Goal: Information Seeking & Learning: Learn about a topic

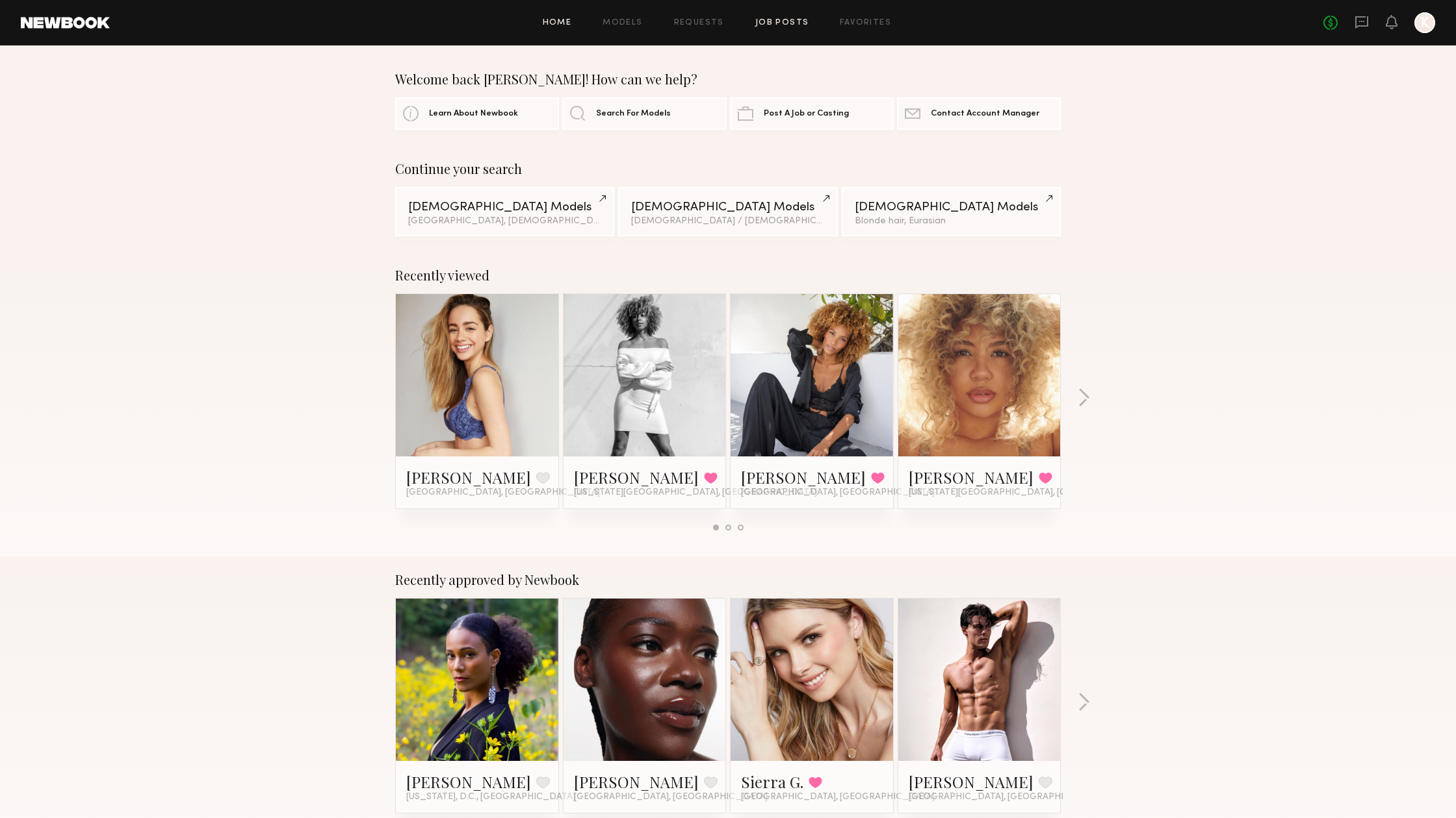
click at [786, 20] on link "Job Posts" at bounding box center [783, 22] width 54 height 9
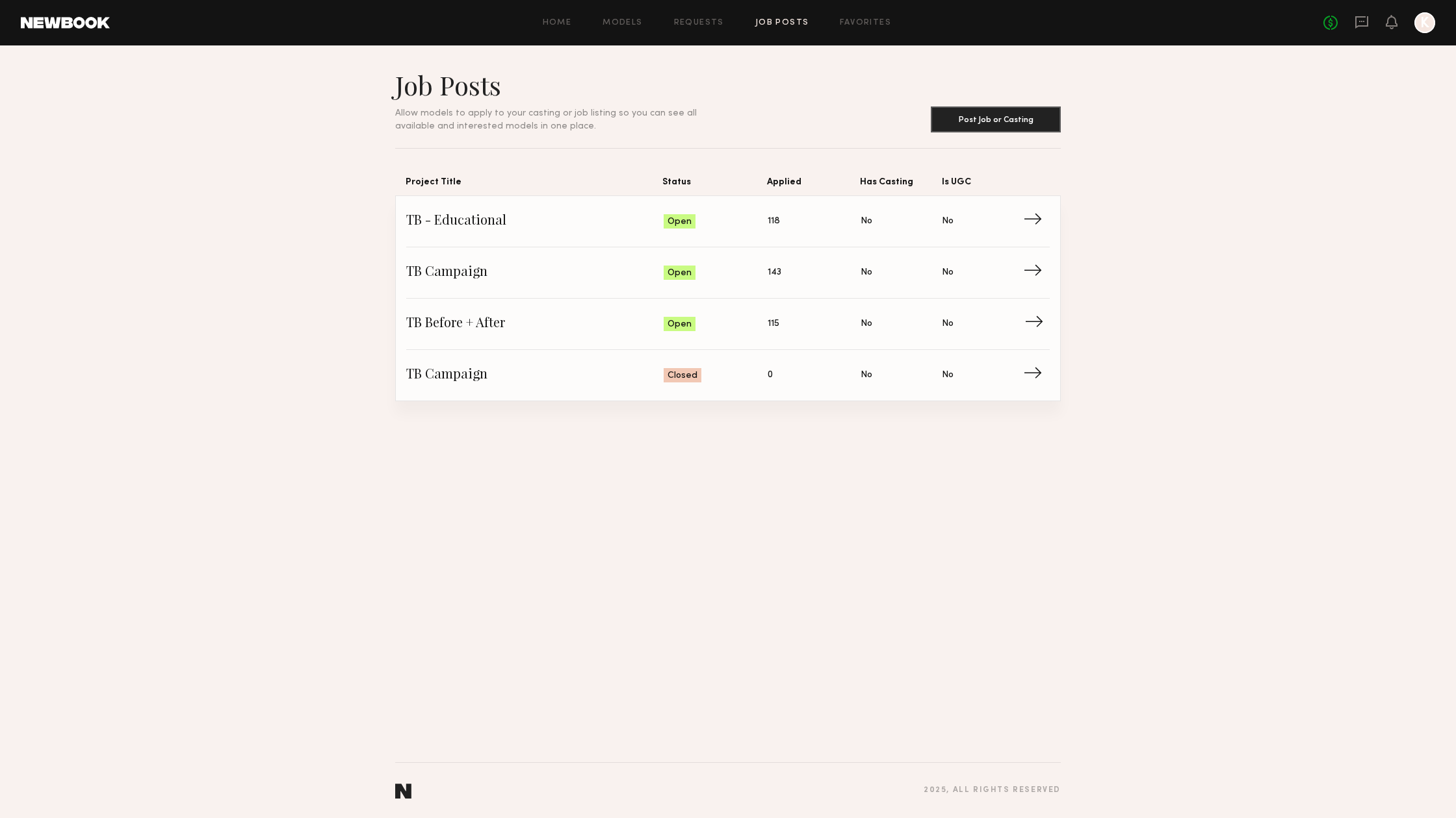
click at [462, 315] on span "TB Before + After" at bounding box center [535, 324] width 257 height 19
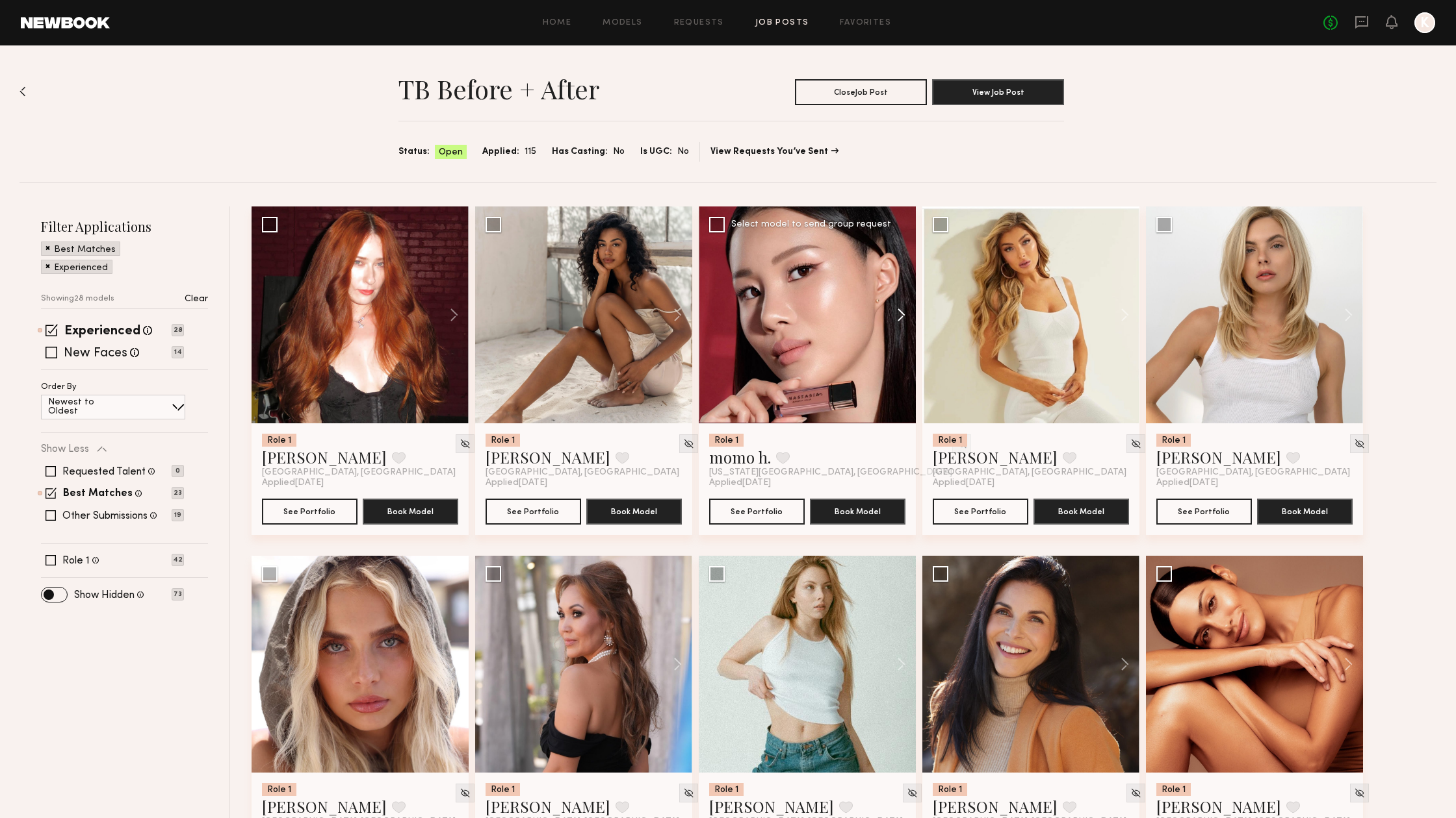
click at [906, 311] on button at bounding box center [895, 315] width 42 height 217
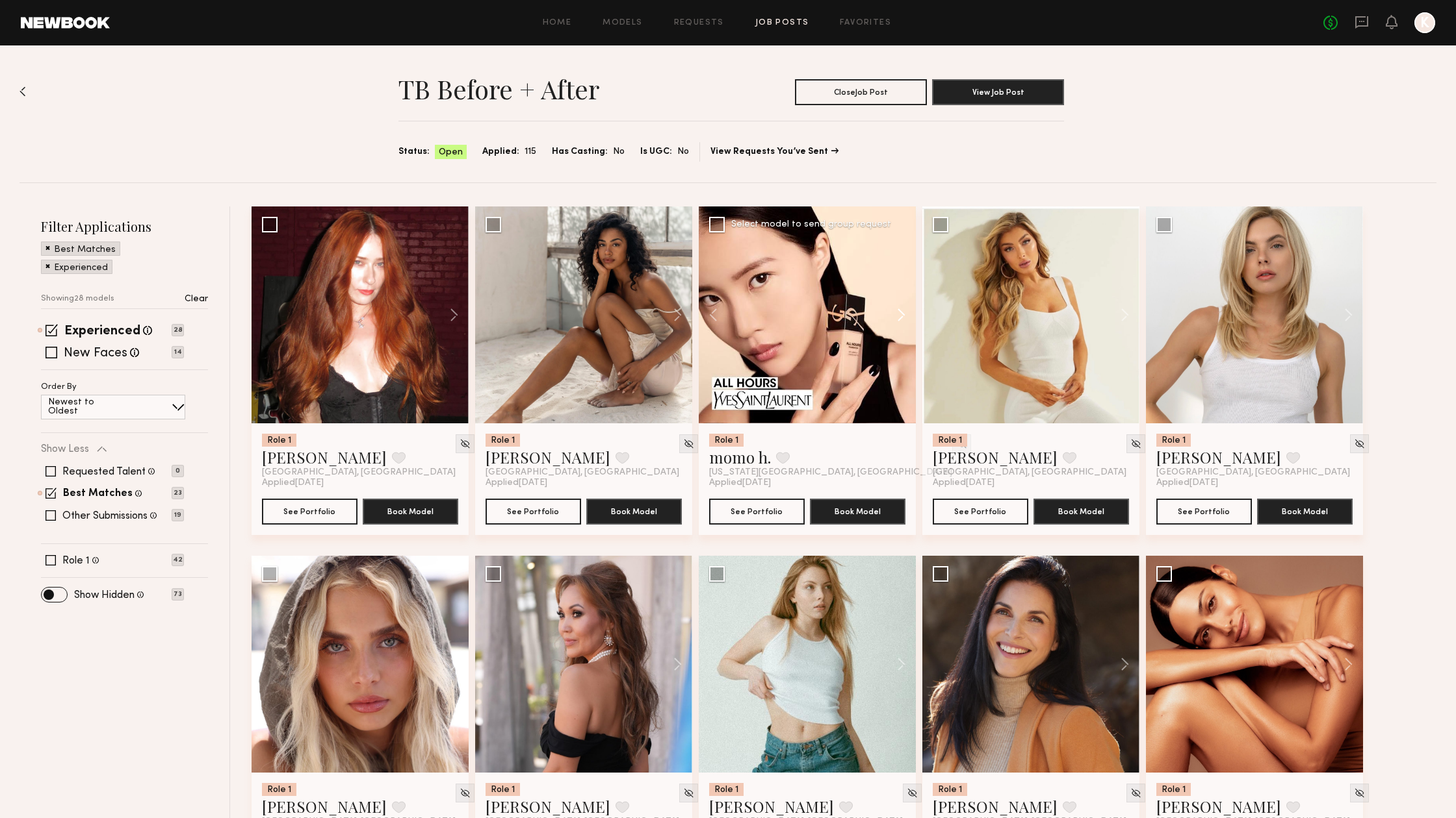
click at [906, 311] on button at bounding box center [895, 315] width 42 height 217
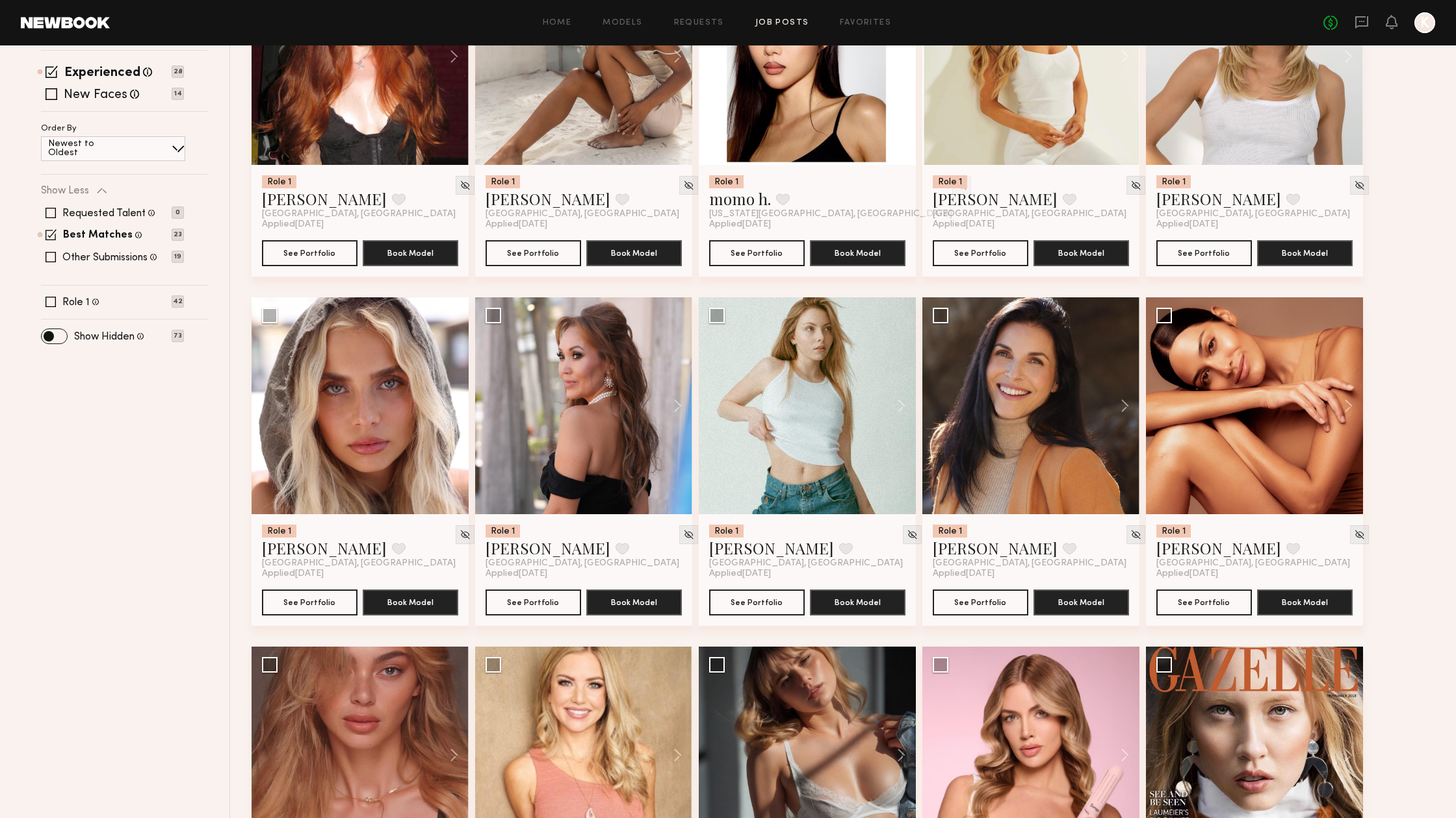
scroll to position [260, 0]
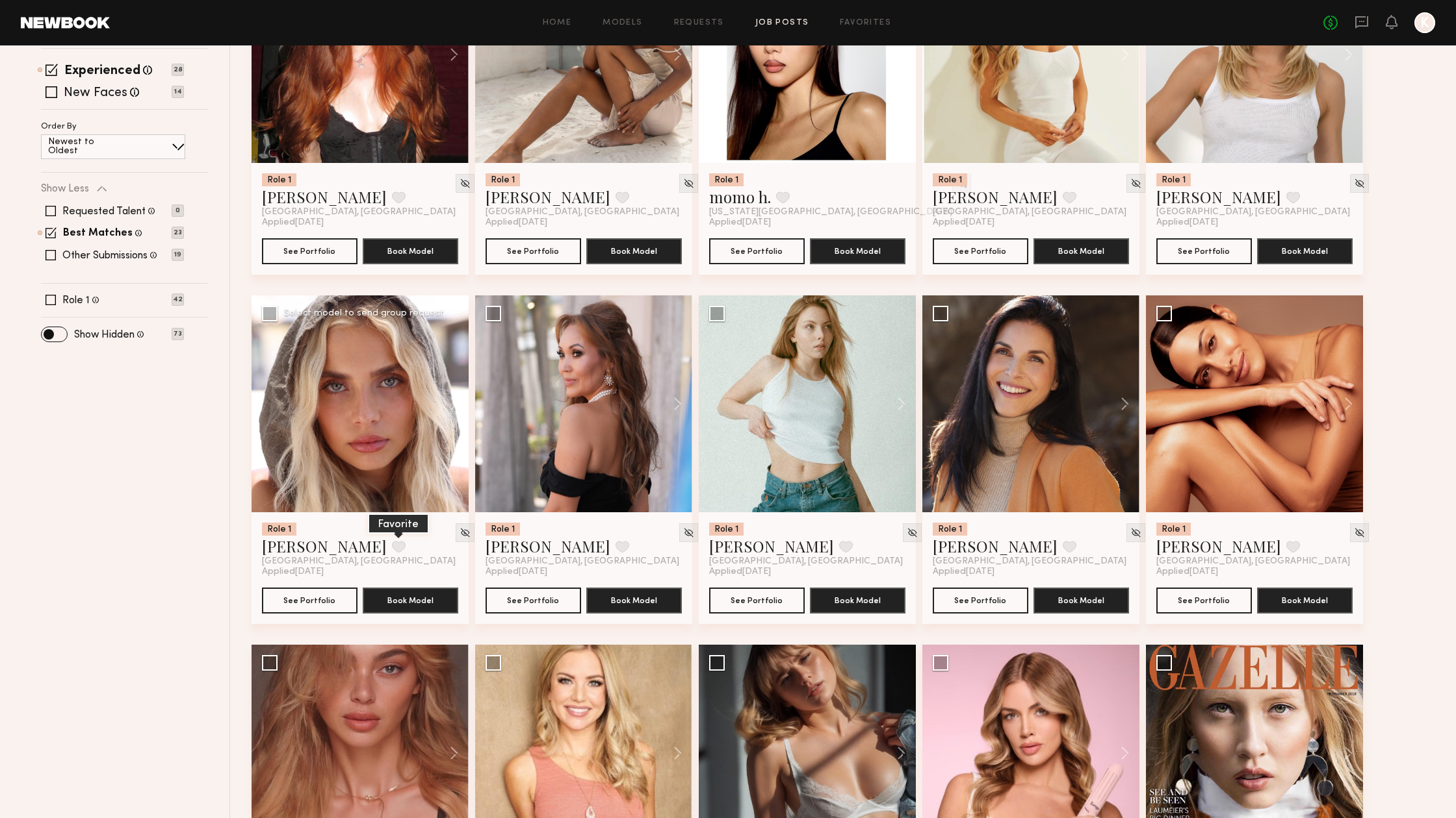
click at [392, 546] on button at bounding box center [399, 547] width 14 height 12
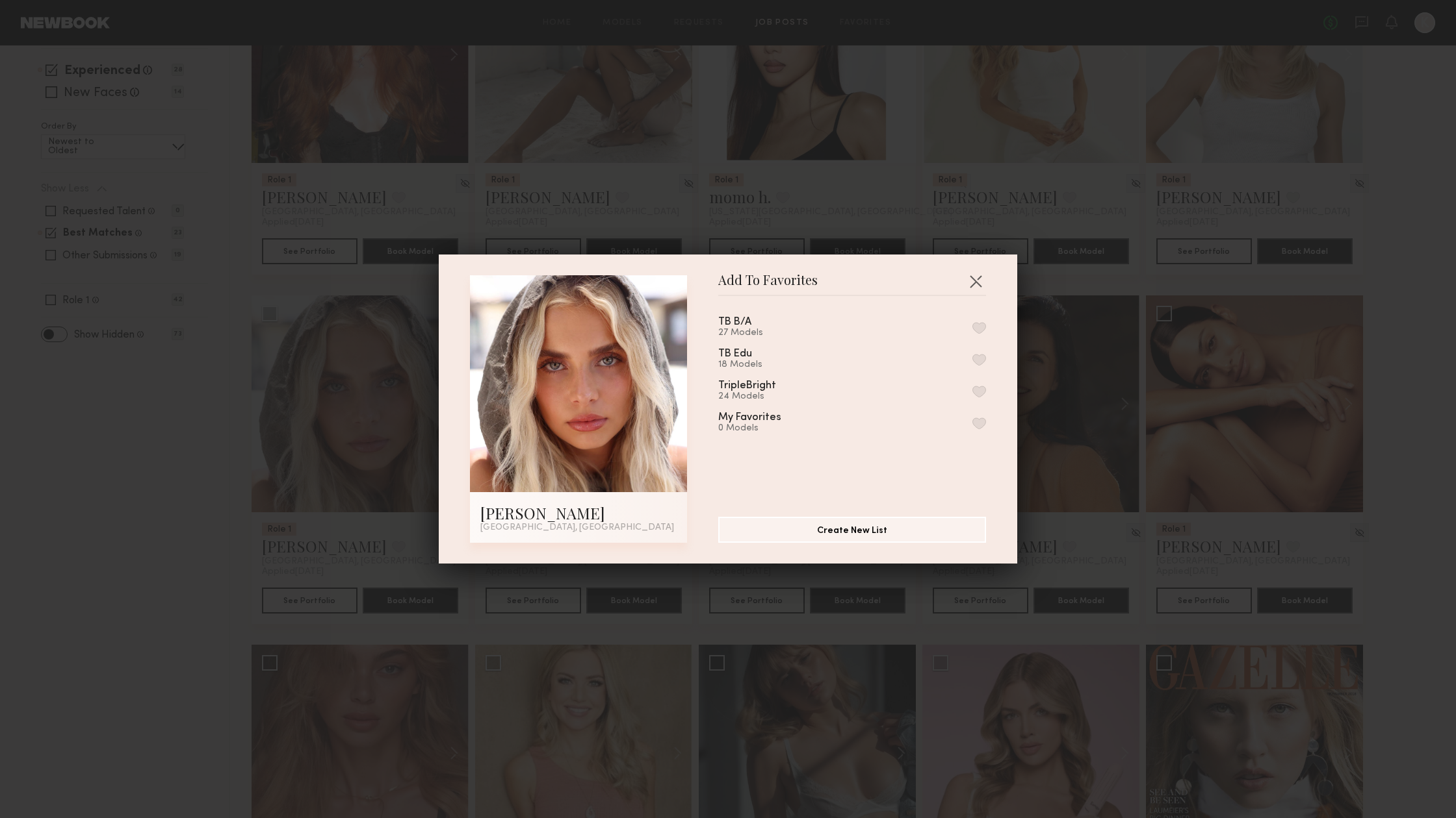
click at [981, 389] on button "button" at bounding box center [979, 392] width 14 height 12
click at [979, 388] on button "Remove from favorite list" at bounding box center [979, 392] width 14 height 12
click at [980, 278] on button "button" at bounding box center [975, 280] width 20 height 20
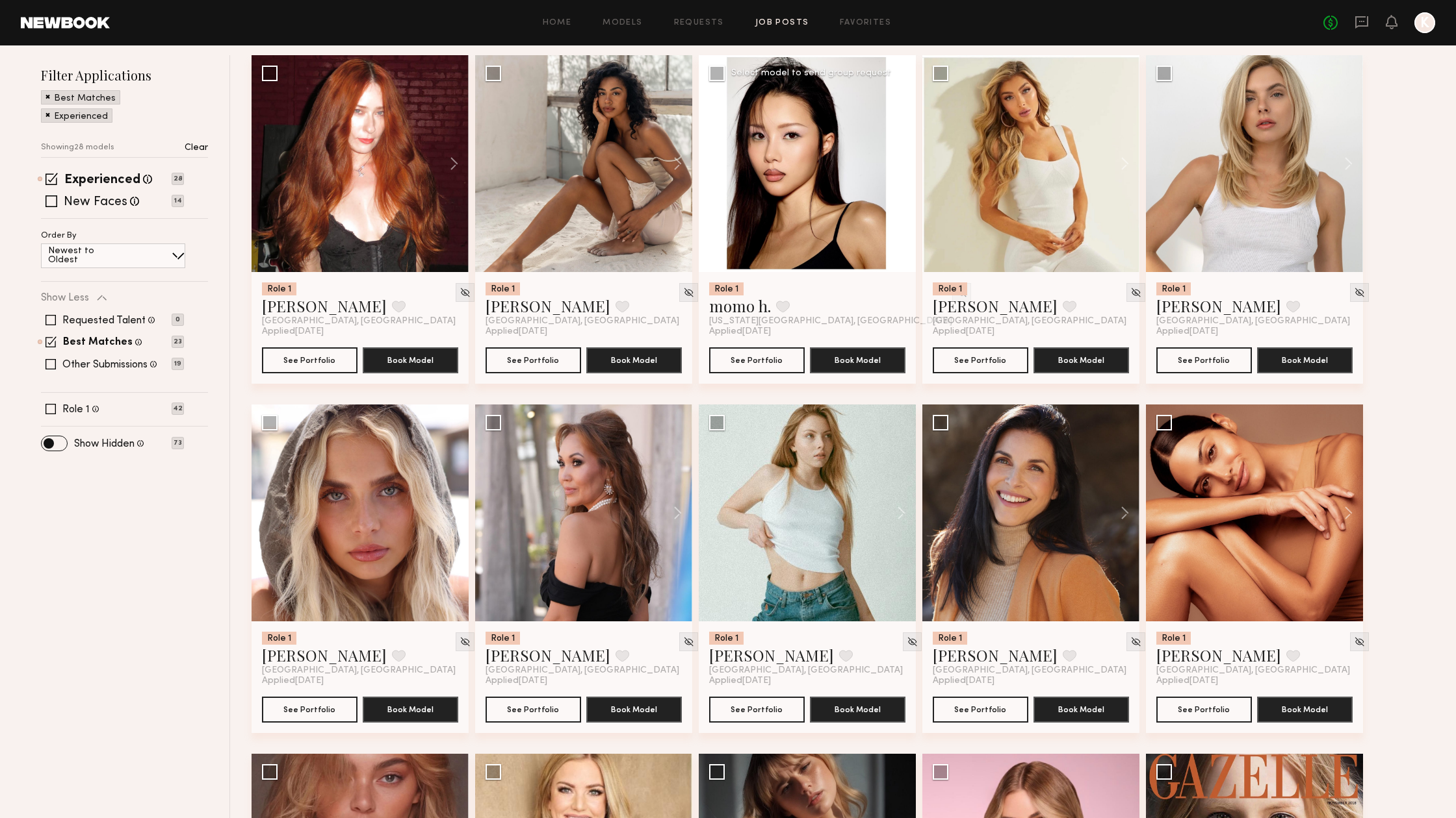
scroll to position [124, 0]
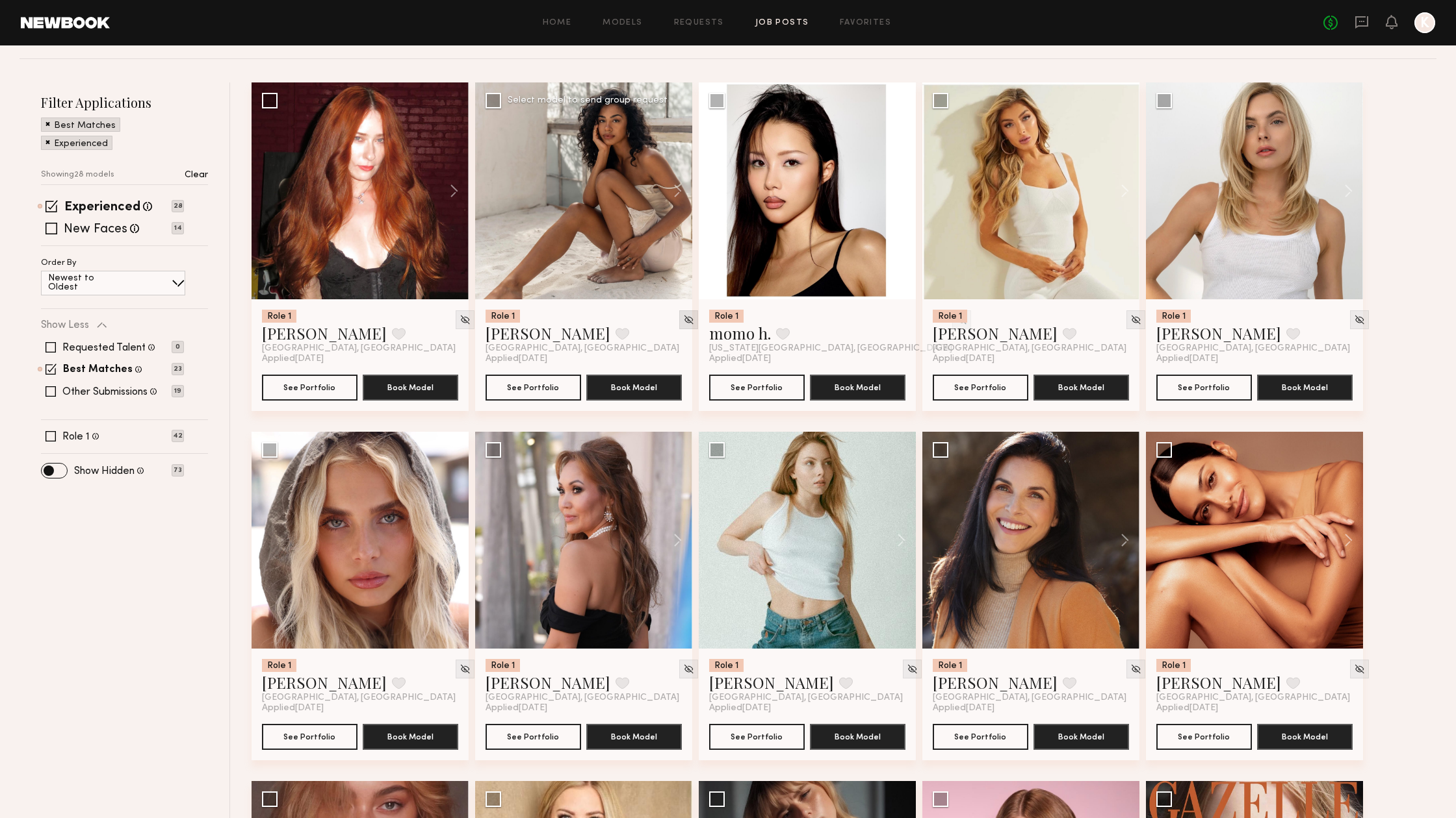
click at [683, 324] on img at bounding box center [688, 319] width 11 height 11
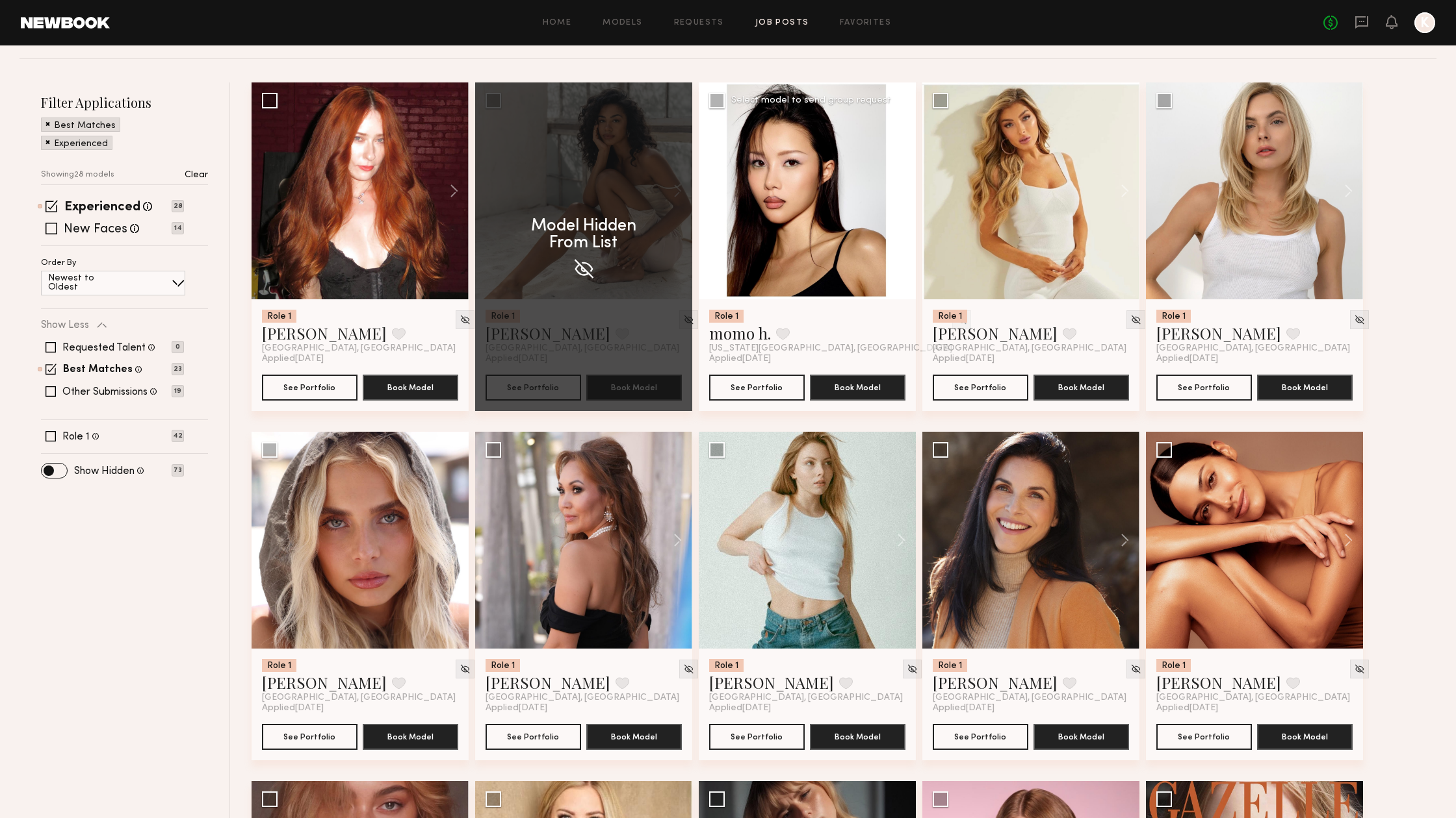
click at [884, 318] on div "Role 1 momo h. Favorite [US_STATE][GEOGRAPHIC_DATA], [GEOGRAPHIC_DATA]" at bounding box center [807, 332] width 196 height 44
click at [952, 318] on div at bounding box center [961, 319] width 18 height 18
